Goal: Find specific fact: Find contact information

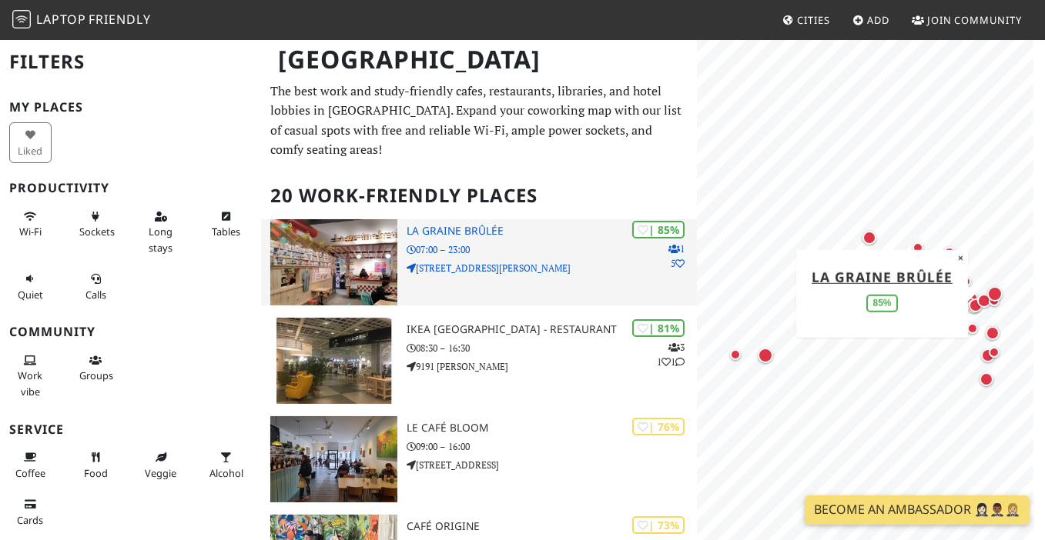
click at [344, 257] on img at bounding box center [333, 262] width 126 height 86
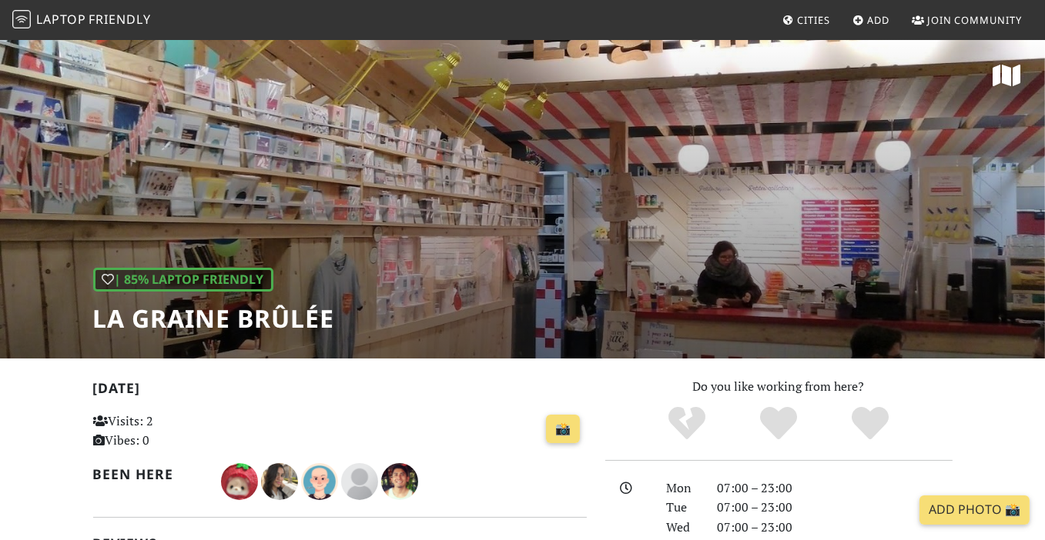
click at [532, 216] on div "| 85% Laptop Friendly La graine brûlée" at bounding box center [522, 198] width 1045 height 320
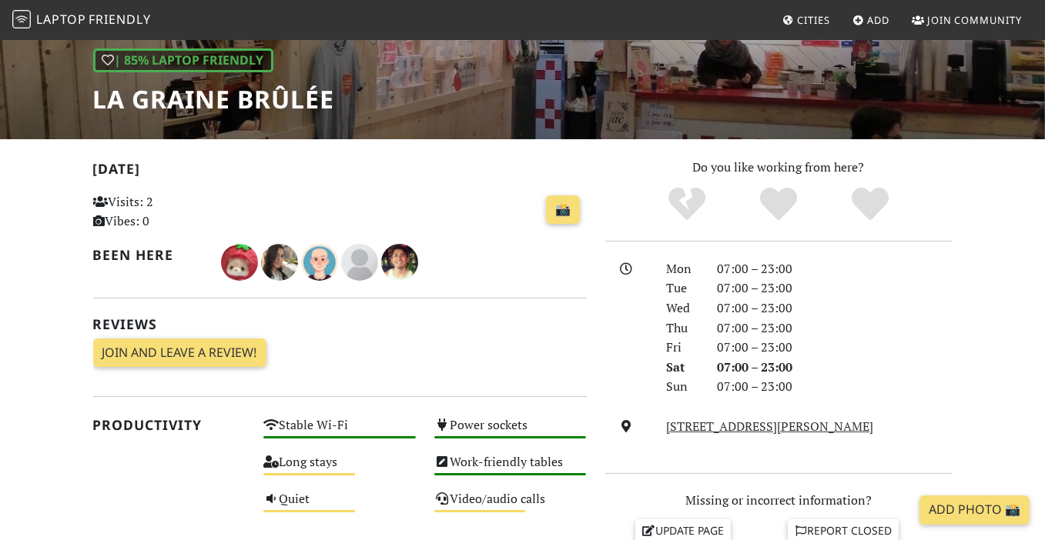
scroll to position [385, 0]
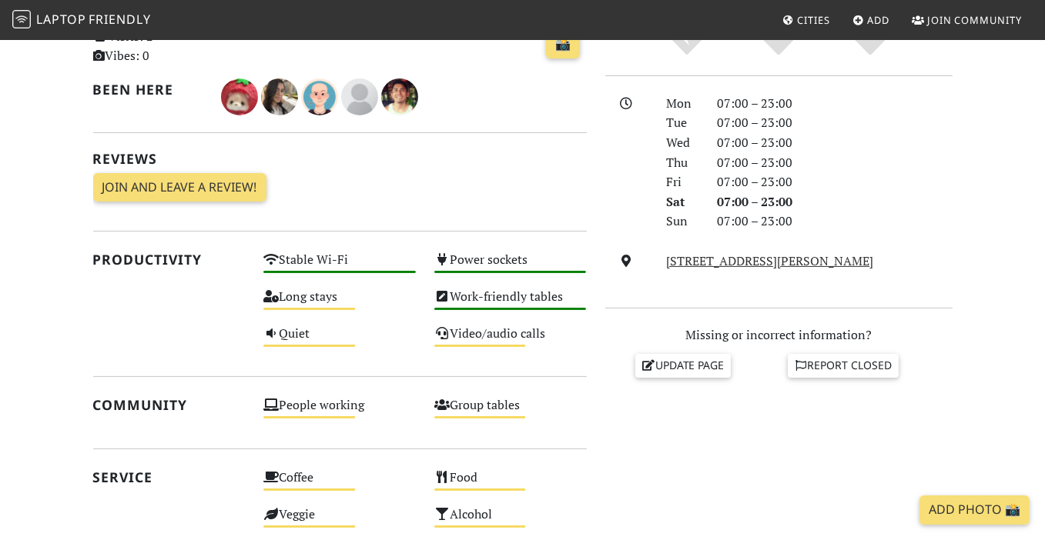
drag, startPoint x: 939, startPoint y: 257, endPoint x: 662, endPoint y: 266, distance: 277.3
click at [662, 266] on div "921 Rue Sainte-Catherine E, H2L 2E5, Montreal" at bounding box center [809, 262] width 305 height 20
copy link "921 Rue Sainte-Catherine E, H2L 2E5, Montreal"
